Goal: Information Seeking & Learning: Learn about a topic

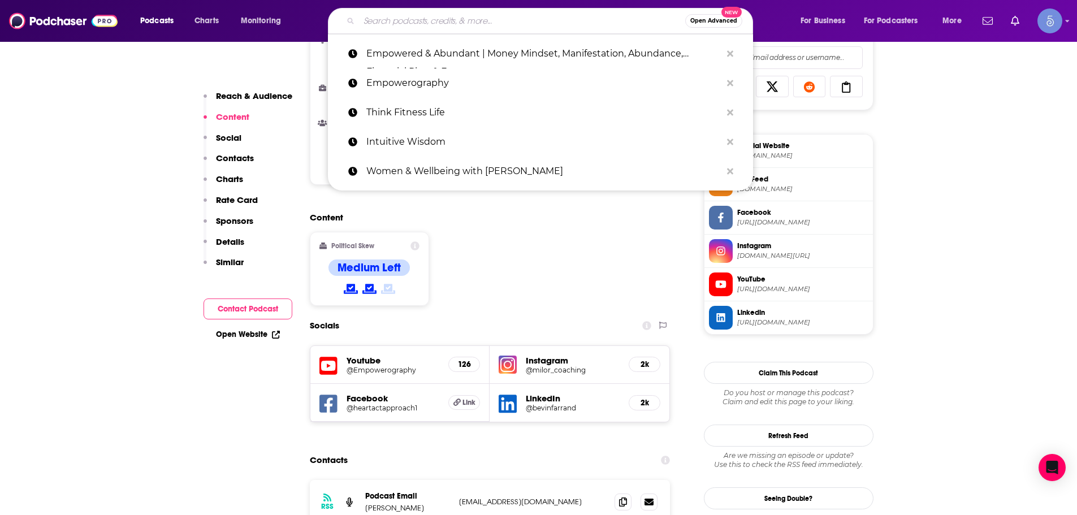
drag, startPoint x: 0, startPoint y: 0, endPoint x: 428, endPoint y: 16, distance: 428.3
click at [428, 16] on input "Search podcasts, credits, & more..." at bounding box center [522, 21] width 326 height 18
paste input "Sex, Drugs, & Soul"
type input "Sex, Drugs, & Soul"
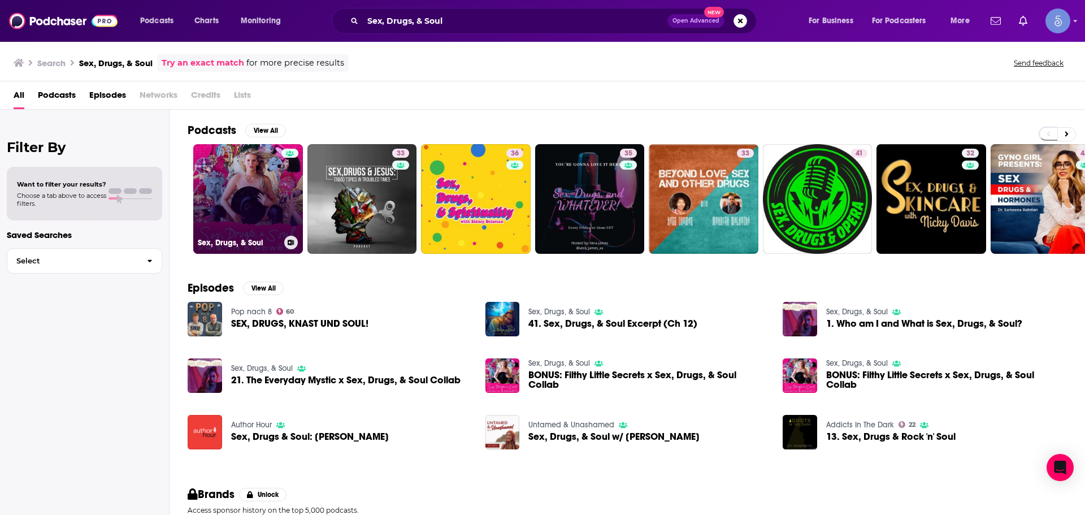
click at [227, 211] on link "Sex, Drugs, & Soul" at bounding box center [248, 199] width 110 height 110
